Goal: Task Accomplishment & Management: Use online tool/utility

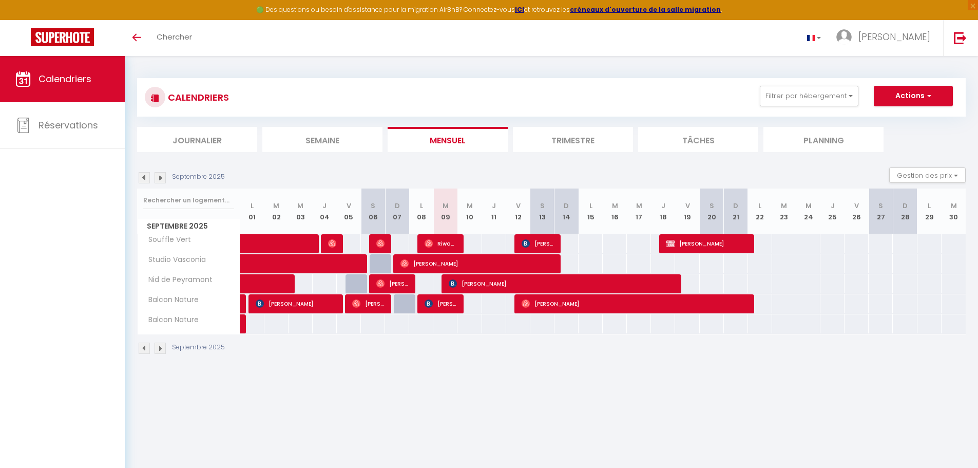
click at [157, 346] on img at bounding box center [160, 348] width 11 height 11
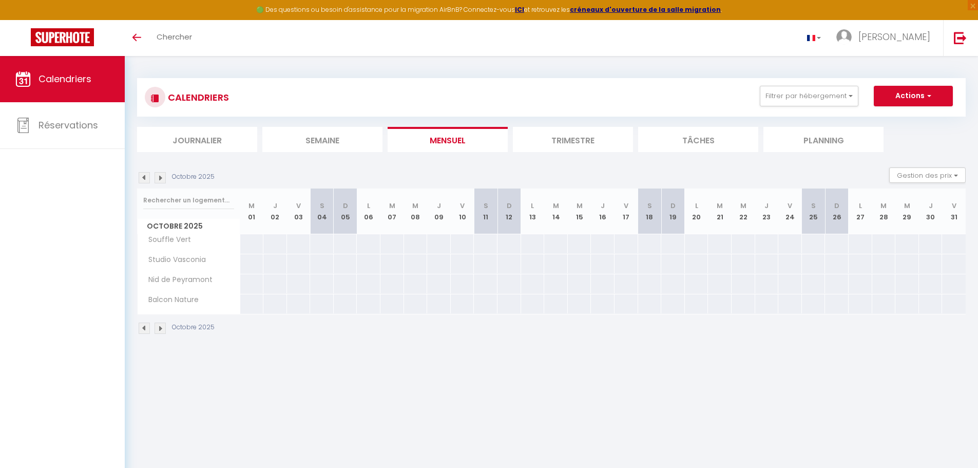
click at [145, 326] on img at bounding box center [144, 328] width 11 height 11
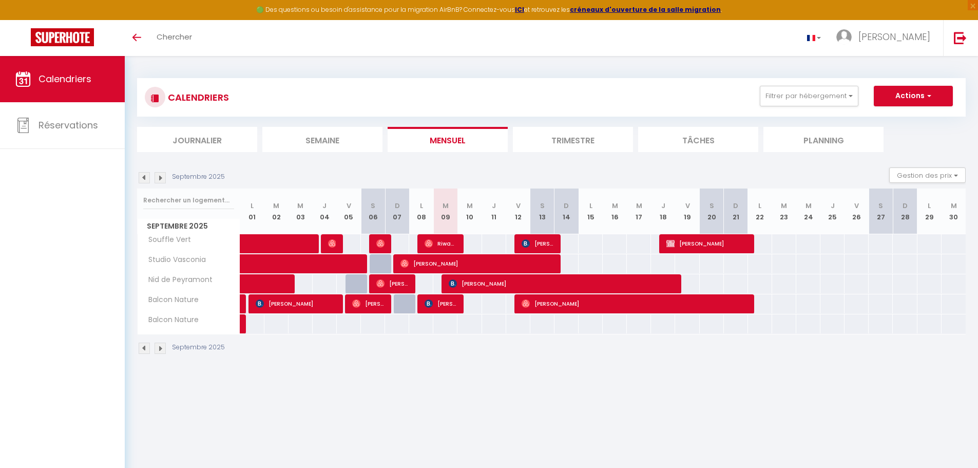
click at [162, 350] on img at bounding box center [160, 348] width 11 height 11
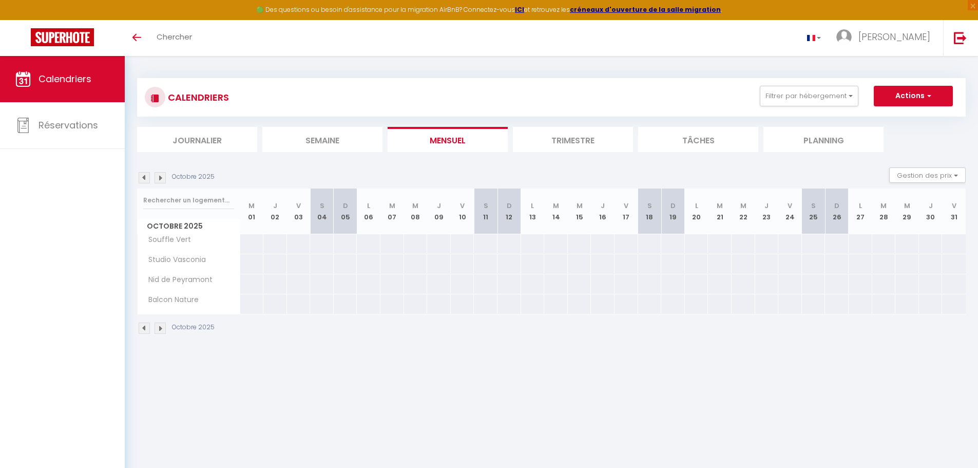
click at [165, 348] on div "CALENDRIERS Filtrer par hébergement Tous Souffle Vert Studio Vasconia Nid de Pe…" at bounding box center [552, 206] width 854 height 301
click at [161, 331] on img at bounding box center [160, 328] width 11 height 11
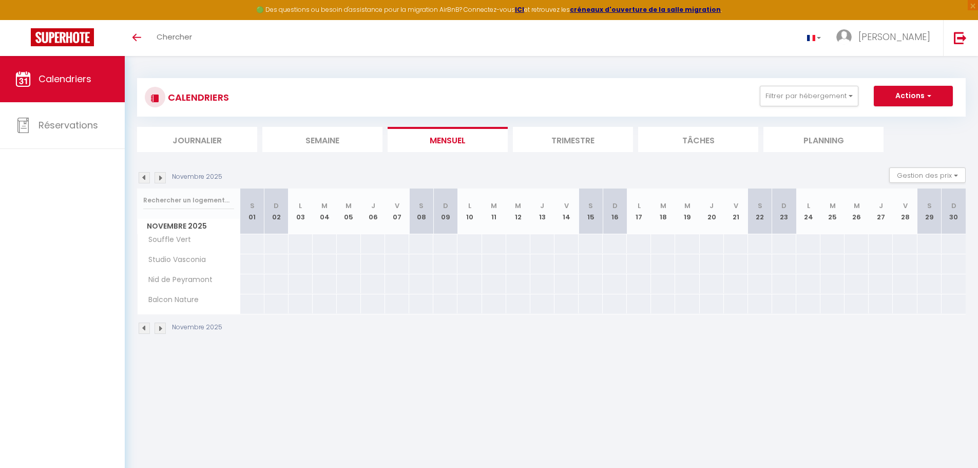
click at [161, 331] on img at bounding box center [160, 328] width 11 height 11
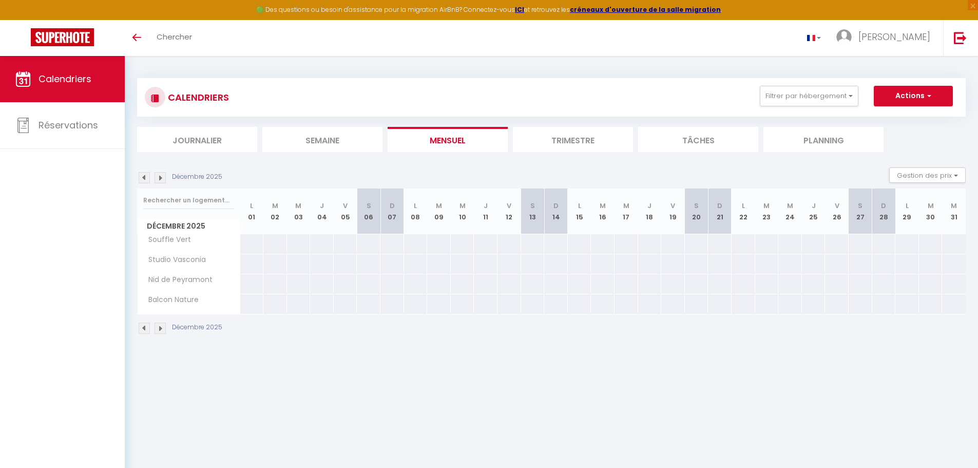
click at [161, 331] on img at bounding box center [160, 328] width 11 height 11
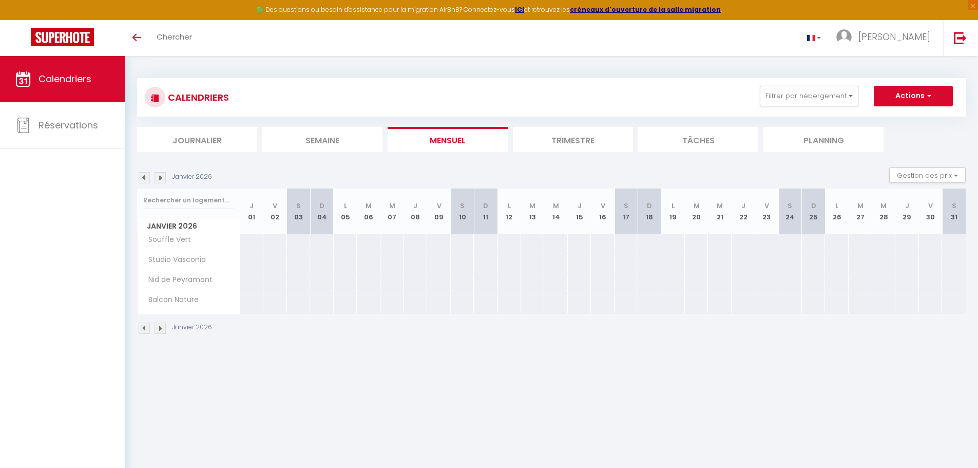
click at [161, 331] on img at bounding box center [160, 328] width 11 height 11
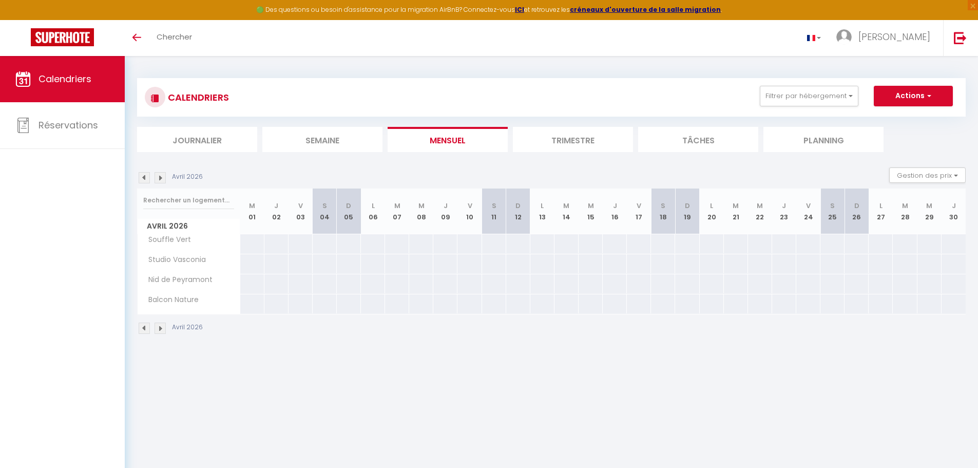
click at [323, 138] on li "Semaine" at bounding box center [322, 139] width 120 height 25
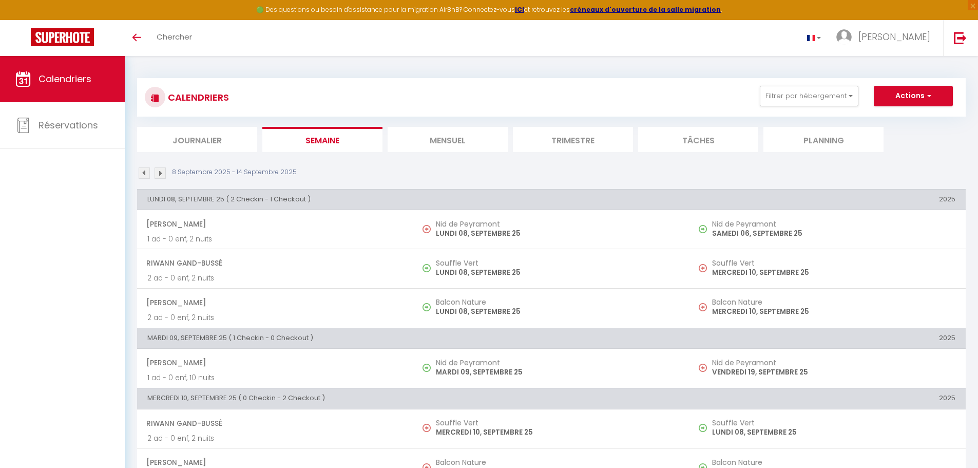
click at [147, 177] on img at bounding box center [144, 172] width 11 height 11
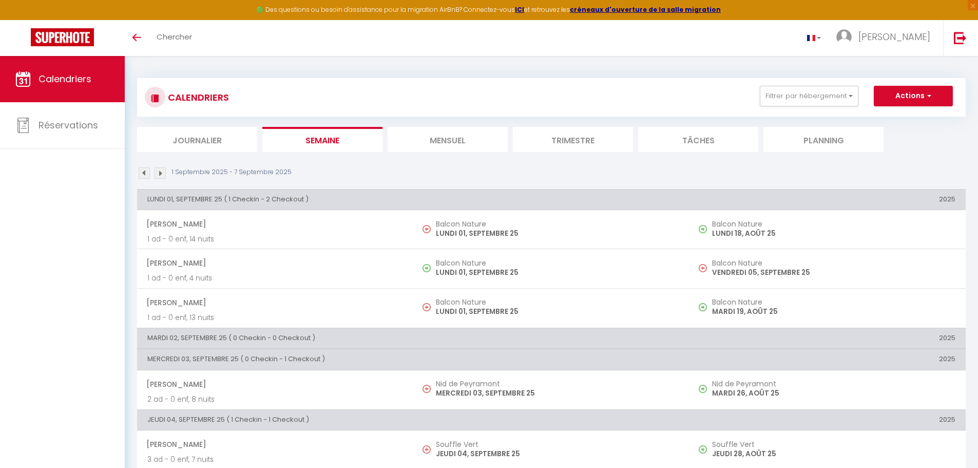
click at [500, 148] on li "Mensuel" at bounding box center [448, 139] width 120 height 25
